Goal: Check status: Check status

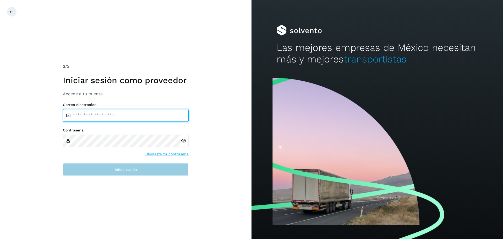
type input "**********"
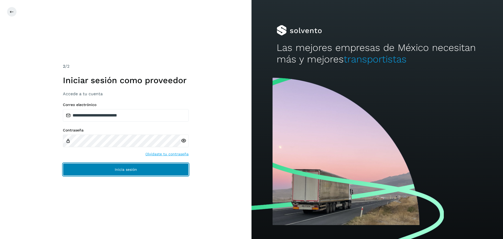
click at [136, 170] on span "Inicia sesión" at bounding box center [126, 169] width 22 height 4
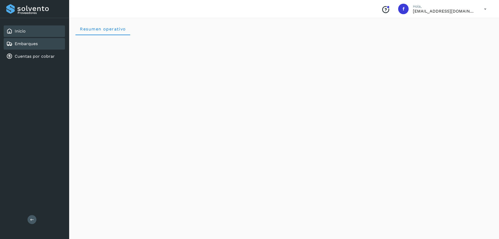
click at [37, 45] on link "Embarques" at bounding box center [26, 43] width 23 height 5
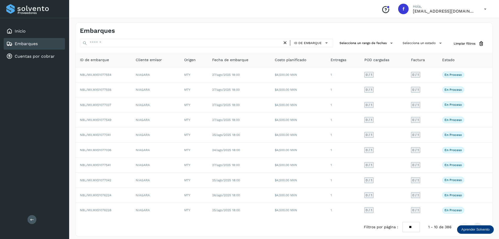
click at [420, 38] on div "Embarques ID de embarque Selecciona un rango de fechas Selecciona un estado Lim…" at bounding box center [283, 130] width 417 height 214
click at [419, 40] on button "Selecciona un estado" at bounding box center [422, 43] width 45 height 9
click at [393, 76] on span at bounding box center [390, 74] width 6 height 6
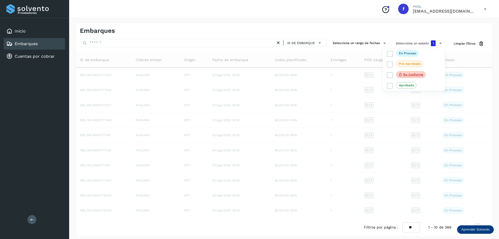
click at [356, 29] on div at bounding box center [249, 119] width 499 height 239
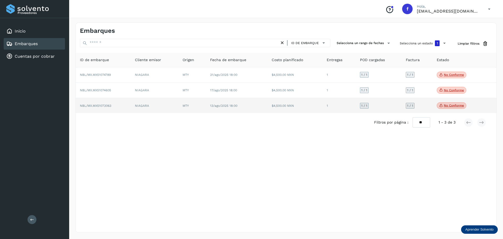
click at [117, 108] on td "NBL/MX.MX51073063" at bounding box center [103, 105] width 55 height 15
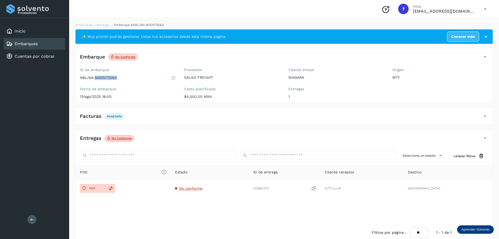
drag, startPoint x: 113, startPoint y: 79, endPoint x: 96, endPoint y: 78, distance: 16.5
click at [96, 78] on p "NBL/MX.MX51073063" at bounding box center [98, 77] width 37 height 4
copy p "MX51073063"
click at [41, 41] on div "Embarques" at bounding box center [34, 44] width 61 height 12
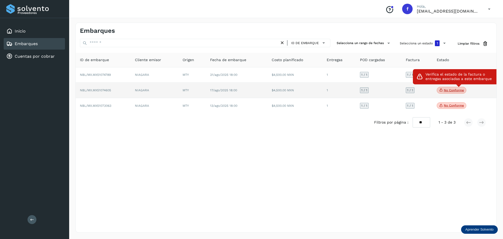
click at [449, 89] on p "No conforme" at bounding box center [454, 90] width 20 height 4
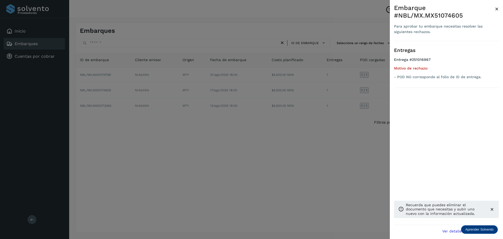
click at [446, 17] on div "Embarque #NBL/MX.MX51074605" at bounding box center [444, 11] width 101 height 15
copy div "MX51074605"
